Goal: Task Accomplishment & Management: Manage account settings

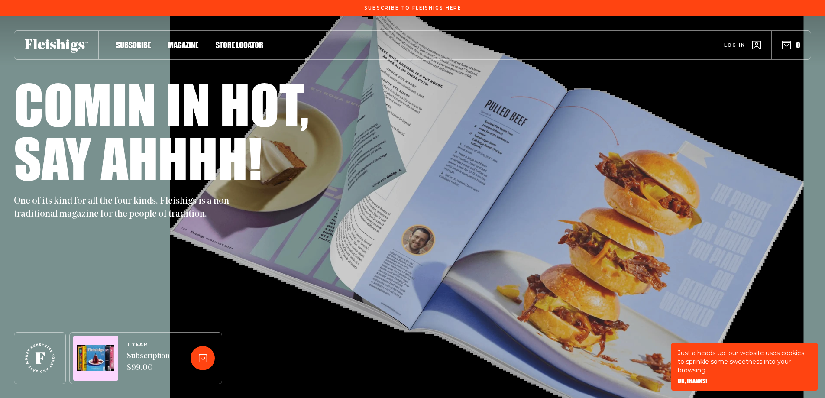
click at [731, 42] on span "Log in" at bounding box center [734, 39] width 21 height 6
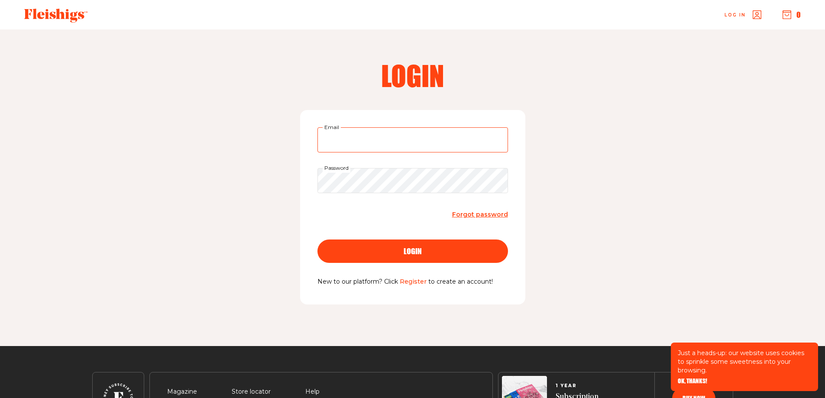
click at [372, 137] on input "Email" at bounding box center [412, 139] width 191 height 25
type input "igeffner@nathealthcare.com"
click at [463, 213] on span "Forgot password" at bounding box center [480, 214] width 56 height 8
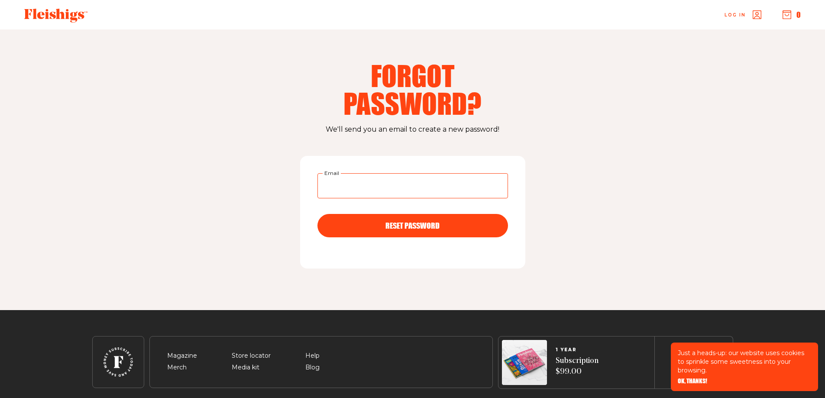
click at [356, 194] on input "Email" at bounding box center [412, 185] width 191 height 25
type input "igeffner@nathealthcare.com"
click at [391, 222] on span "RESET PASSWORD" at bounding box center [412, 218] width 54 height 8
